Goal: Task Accomplishment & Management: Manage account settings

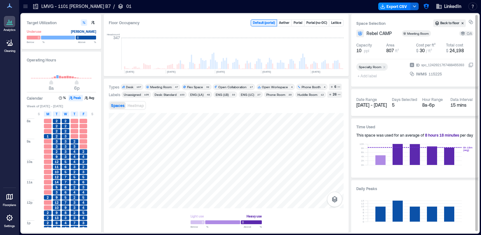
scroll to position [0, 774]
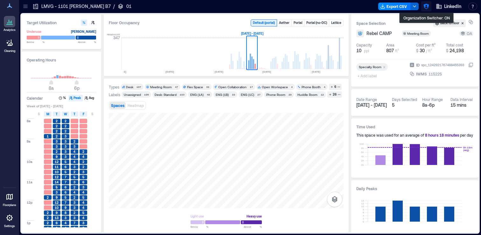
click at [425, 5] on icon "button" at bounding box center [425, 6] width 5 height 5
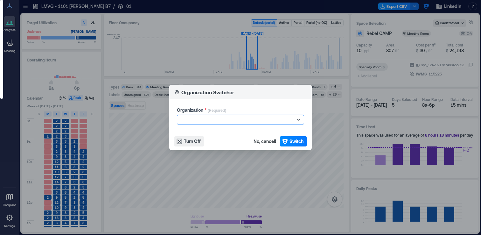
click at [257, 117] on div at bounding box center [237, 120] width 115 height 8
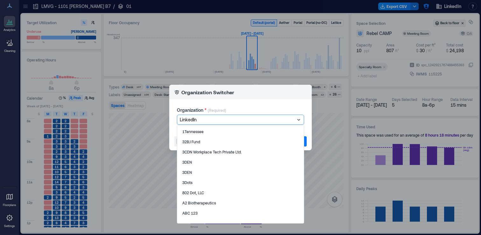
click at [257, 117] on div at bounding box center [237, 120] width 115 height 8
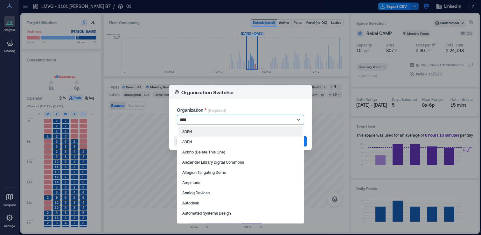
type input "*****"
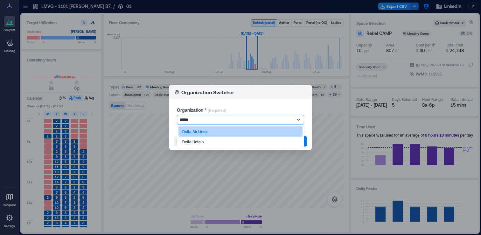
click at [249, 130] on div "Delta Air Lines" at bounding box center [240, 131] width 124 height 10
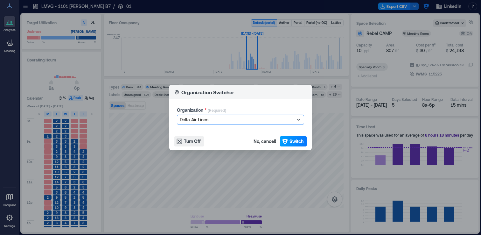
click at [289, 140] on span "Switch" at bounding box center [296, 141] width 14 height 6
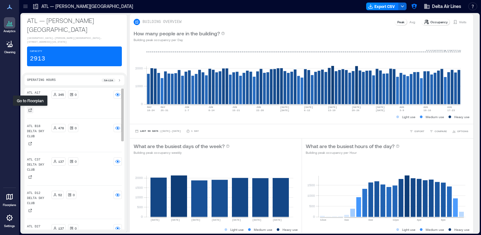
click at [31, 110] on icon at bounding box center [30, 110] width 4 height 4
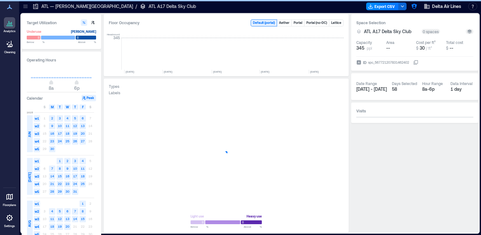
scroll to position [0, 3821]
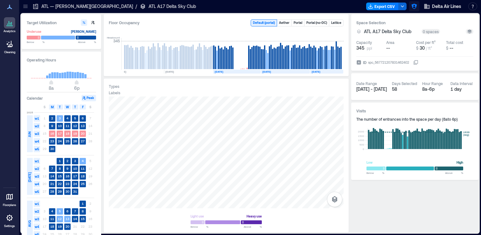
click at [412, 10] on button "button" at bounding box center [414, 6] width 10 height 10
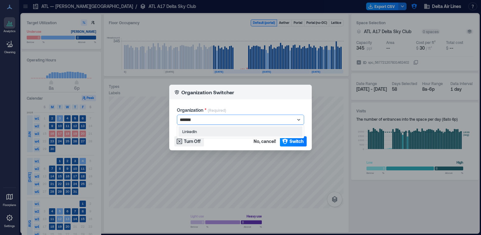
type input "********"
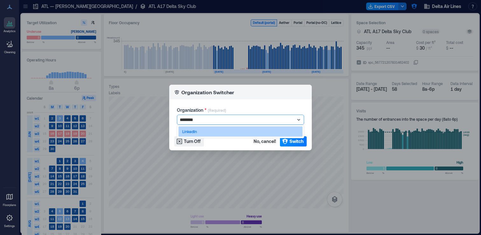
click at [267, 132] on div "LinkedIn" at bounding box center [240, 131] width 124 height 10
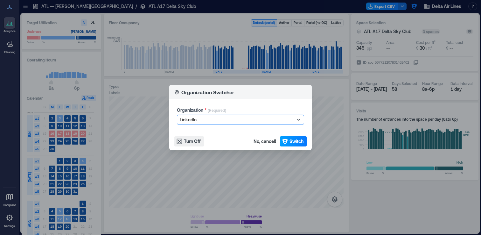
click at [288, 142] on button "Switch" at bounding box center [293, 141] width 27 height 10
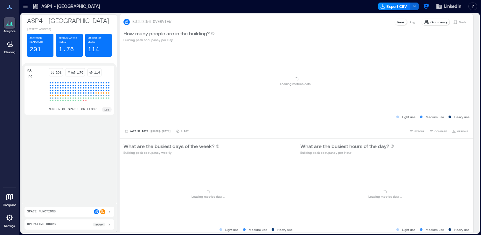
click at [22, 6] on div at bounding box center [25, 6] width 10 height 10
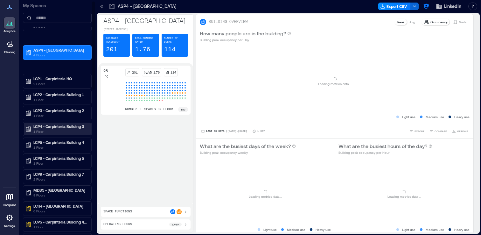
scroll to position [31, 0]
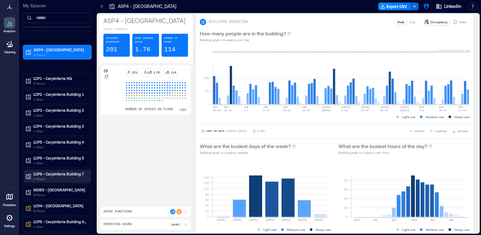
click at [61, 175] on p "LCP9 - Carpinteria Building 7" at bounding box center [59, 173] width 53 height 5
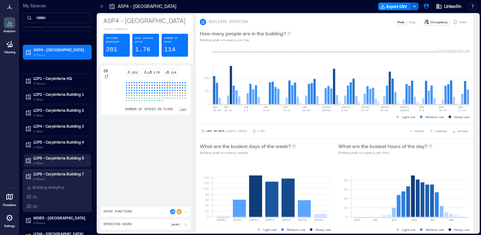
click at [66, 163] on p "1 Floor" at bounding box center [59, 162] width 53 height 5
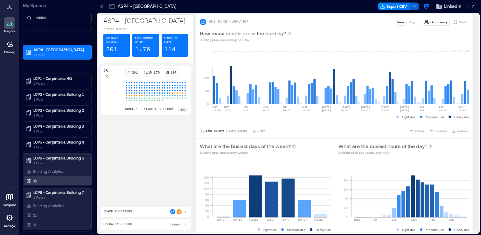
click at [58, 178] on div "01" at bounding box center [56, 180] width 62 height 6
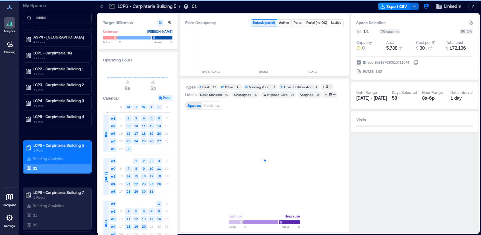
scroll to position [0, 1496]
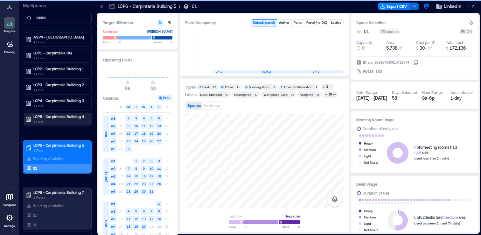
click at [61, 121] on p "1 Floor" at bounding box center [59, 121] width 53 height 5
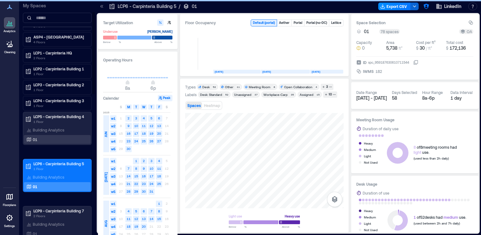
click at [53, 139] on div "01" at bounding box center [56, 139] width 62 height 6
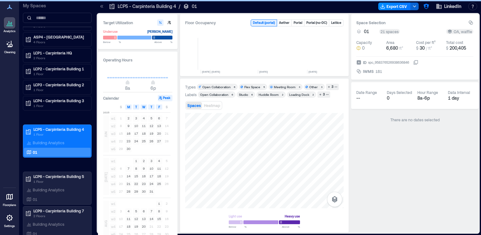
scroll to position [0, 1496]
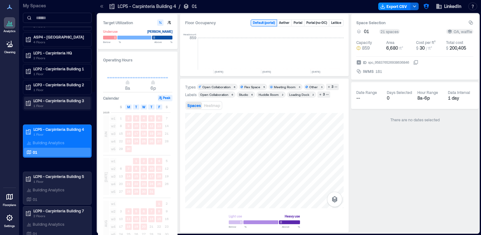
click at [73, 105] on p "1 Floor" at bounding box center [59, 105] width 53 height 5
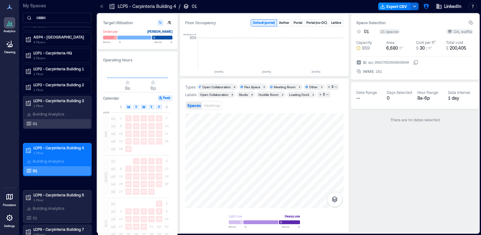
click at [58, 121] on div "01" at bounding box center [56, 123] width 62 height 6
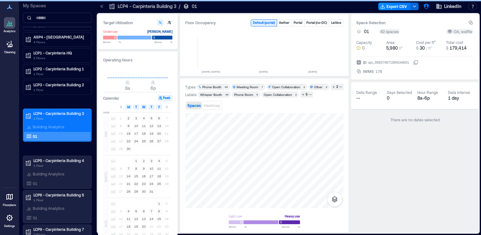
scroll to position [0, 1496]
click at [67, 88] on p "1 Floor" at bounding box center [59, 89] width 53 height 5
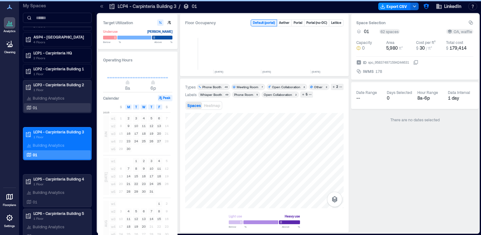
click at [58, 106] on div "01" at bounding box center [56, 107] width 62 height 6
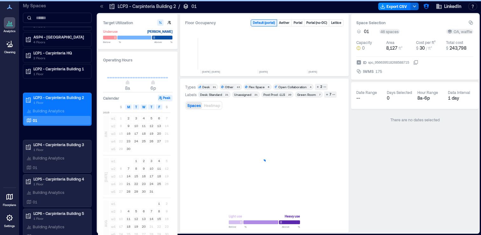
scroll to position [0, 1496]
